Goal: Task Accomplishment & Management: Use online tool/utility

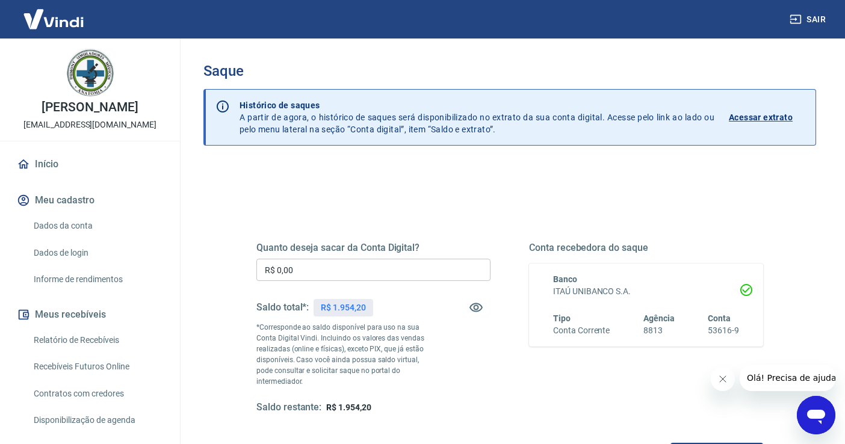
click at [364, 269] on input "R$ 0,00" at bounding box center [373, 270] width 234 height 22
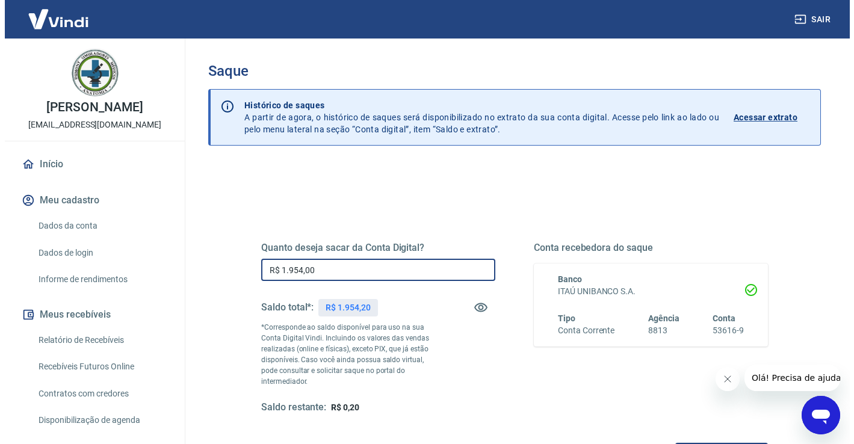
scroll to position [60, 0]
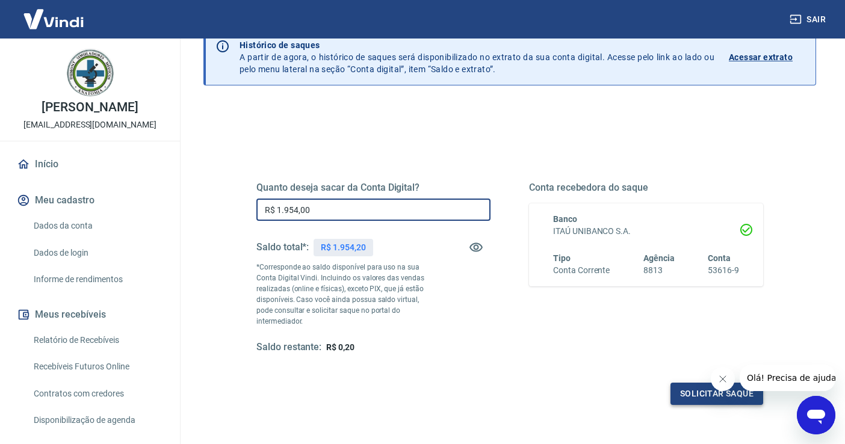
type input "R$ 1.954,00"
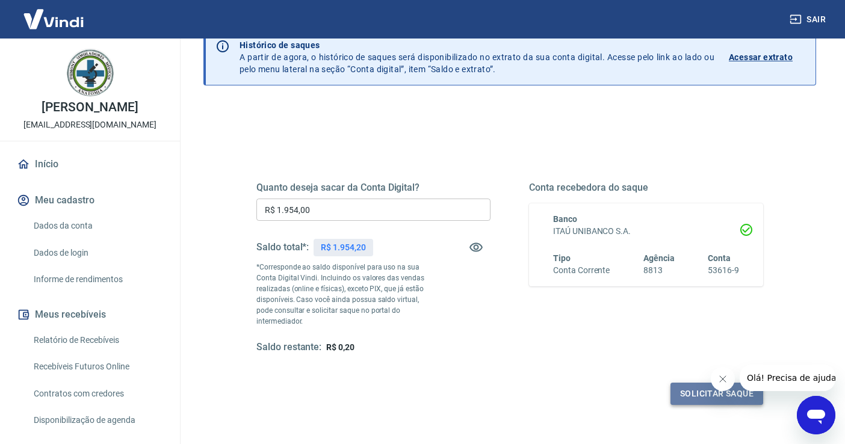
click at [696, 397] on button "Solicitar saque" at bounding box center [717, 394] width 93 height 22
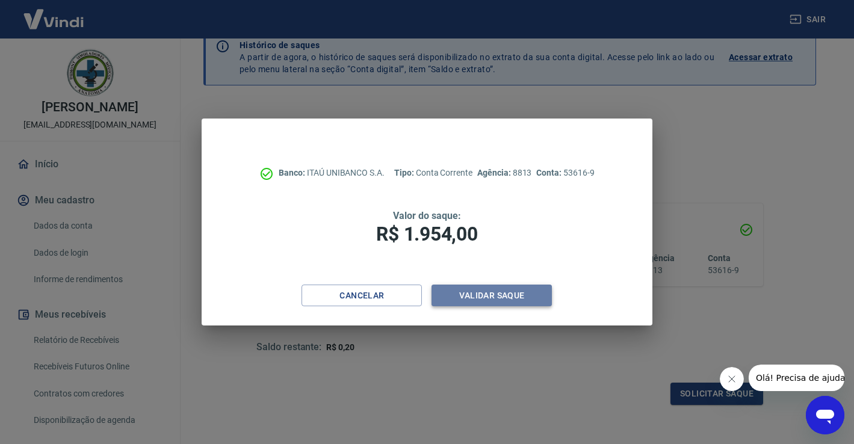
click at [499, 297] on button "Validar saque" at bounding box center [492, 296] width 120 height 22
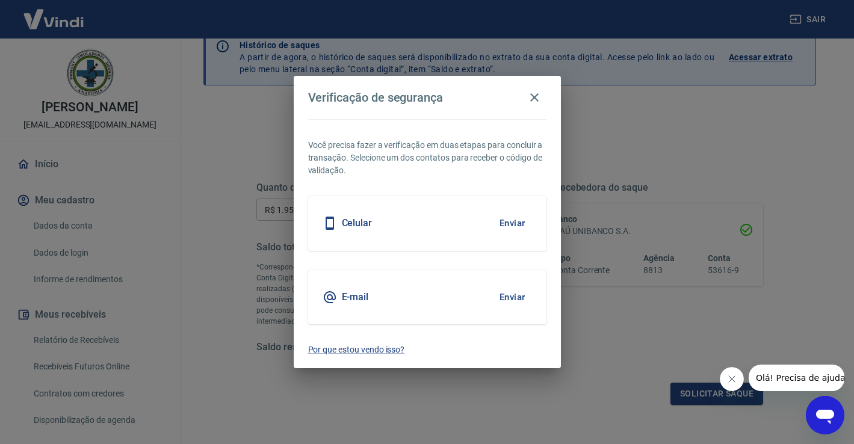
click at [394, 226] on div "Celular Enviar" at bounding box center [427, 223] width 238 height 54
click at [523, 215] on button "Enviar" at bounding box center [512, 223] width 39 height 25
click at [513, 224] on button "Enviar" at bounding box center [512, 223] width 39 height 25
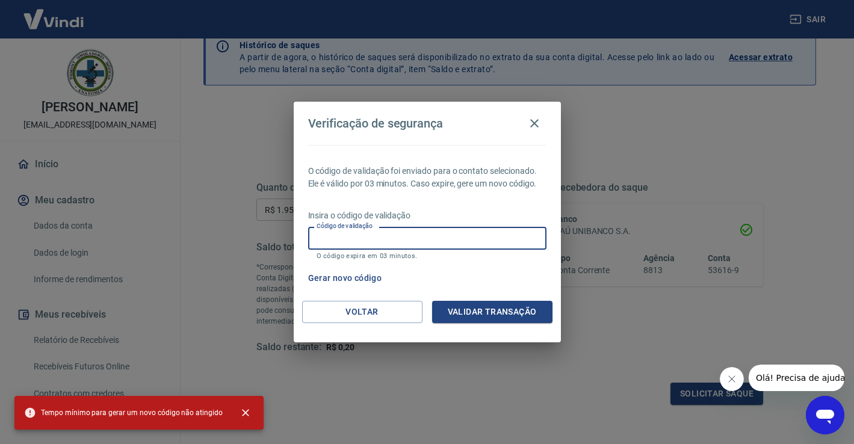
click at [418, 236] on input "Código de validação" at bounding box center [427, 238] width 238 height 22
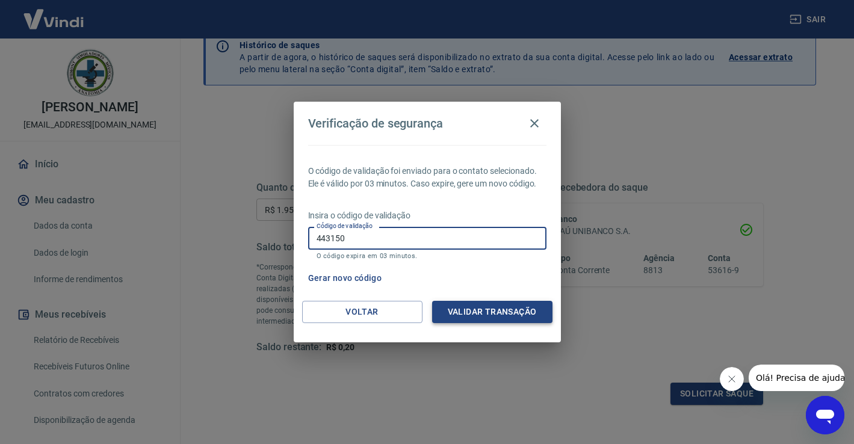
type input "443150"
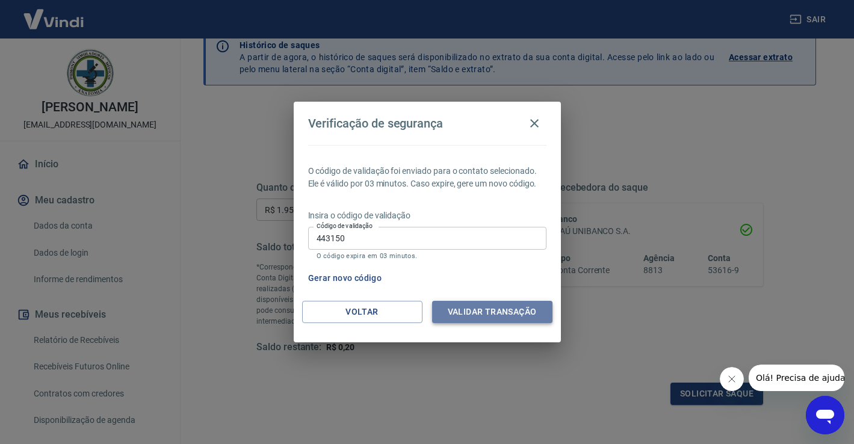
click at [481, 312] on button "Validar transação" at bounding box center [492, 312] width 120 height 22
